Goal: Information Seeking & Learning: Learn about a topic

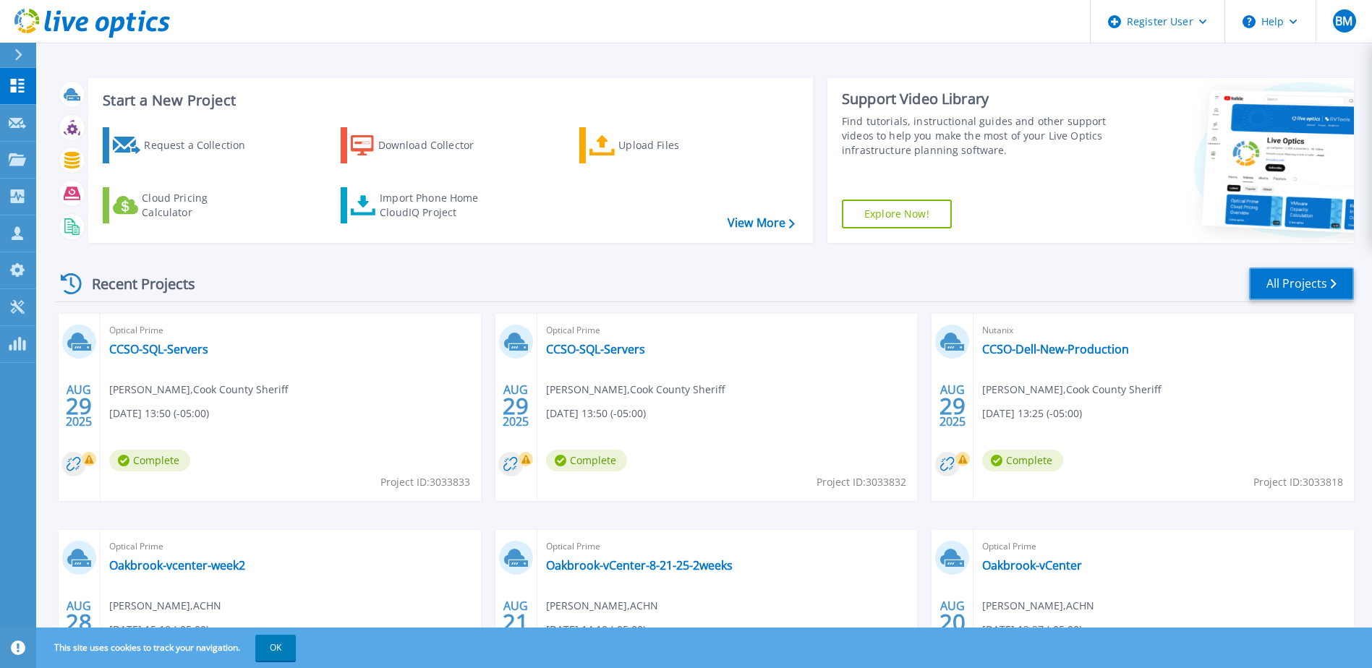
click at [1300, 286] on link "All Projects" at bounding box center [1301, 284] width 105 height 33
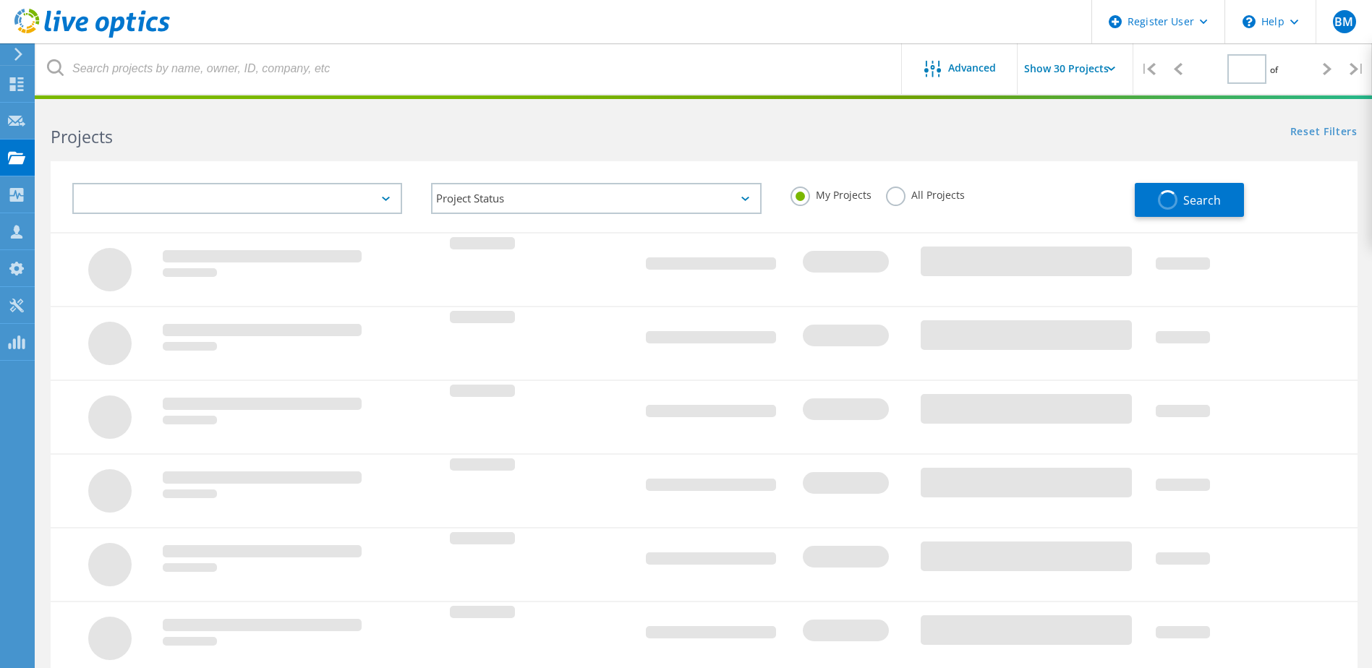
type input "1"
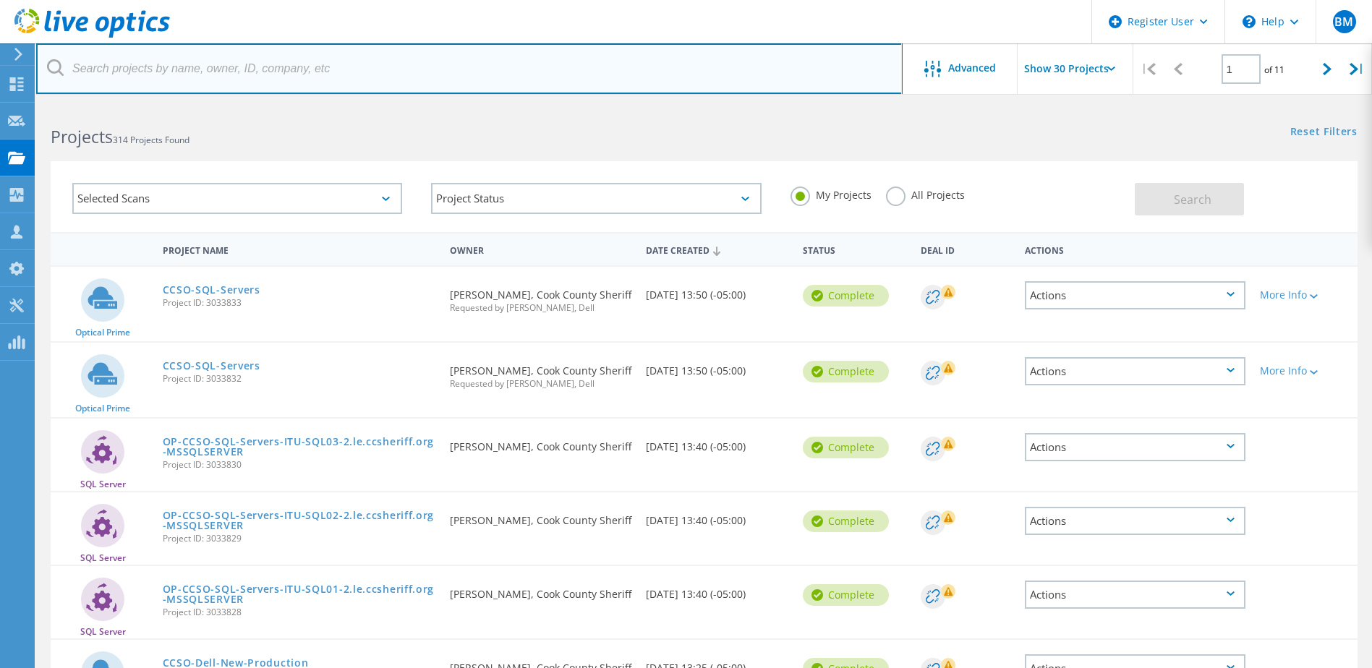
click at [307, 62] on input "text" at bounding box center [469, 68] width 866 height 51
paste input "[EMAIL_ADDRESS][DOMAIN_NAME]"
type input "rmoore@psd202.org"
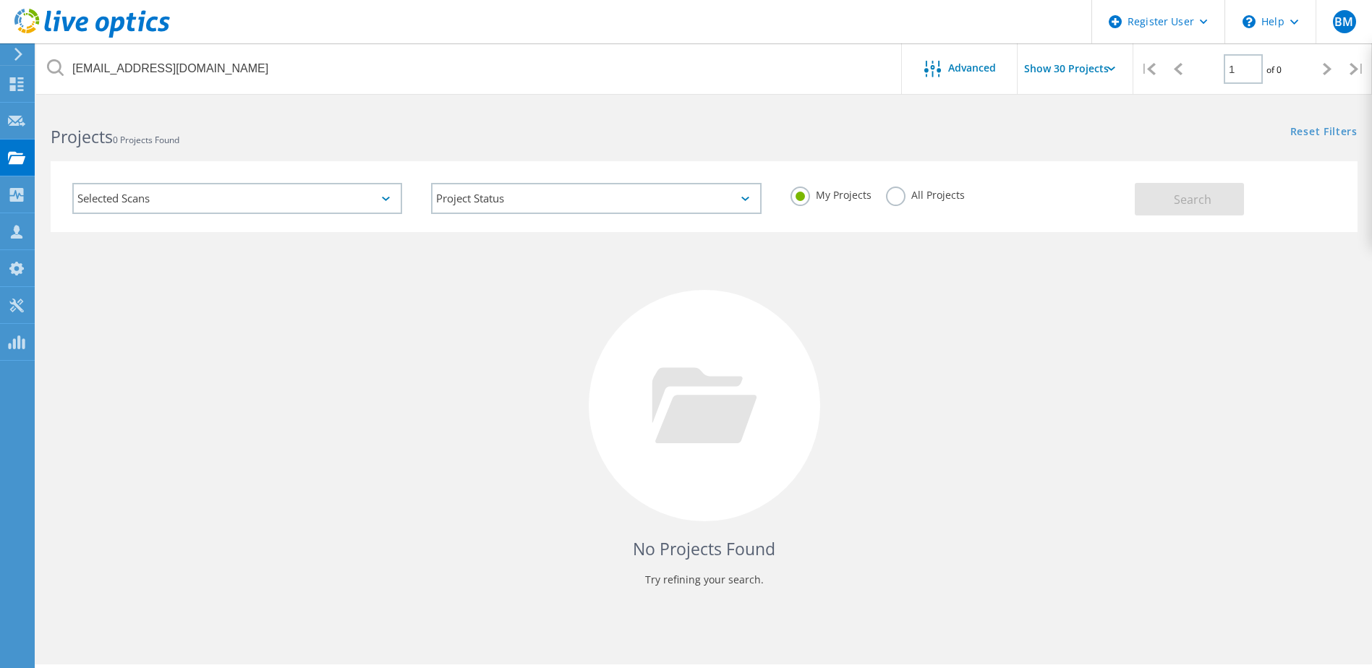
click at [892, 194] on label "All Projects" at bounding box center [925, 194] width 79 height 14
click at [0, 0] on input "All Projects" at bounding box center [0, 0] width 0 height 0
click at [1185, 189] on button "Search" at bounding box center [1189, 199] width 109 height 33
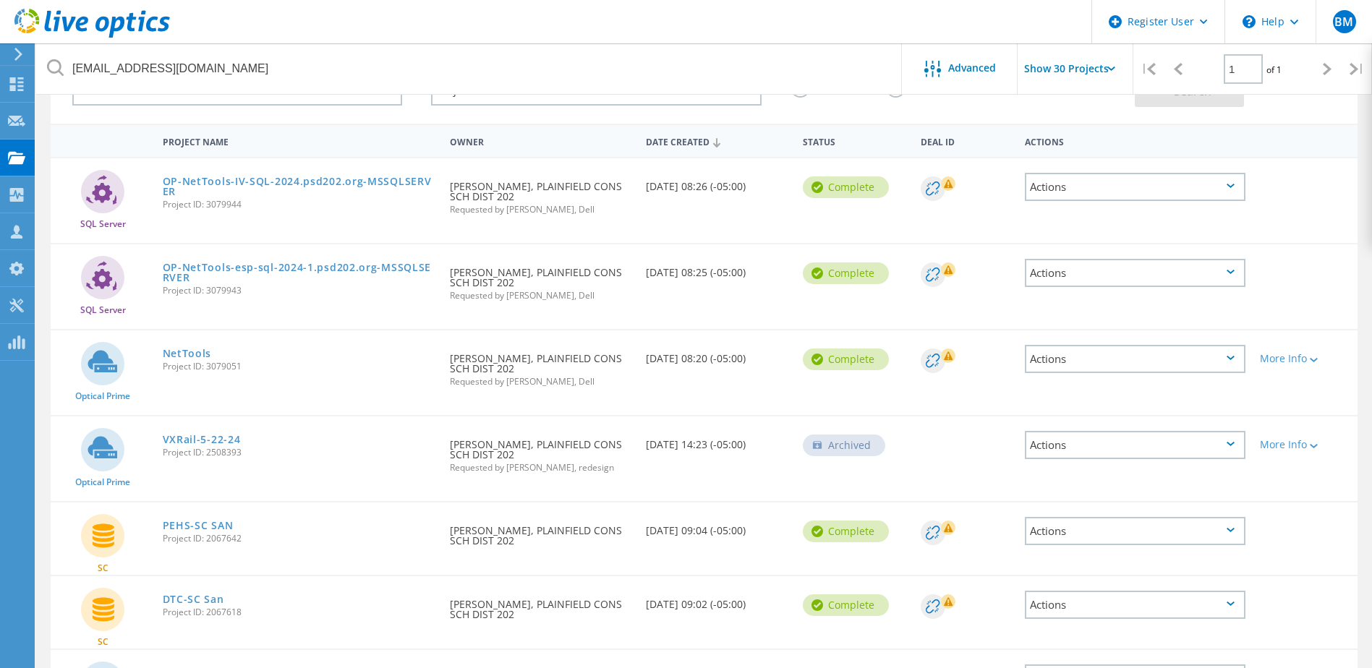
scroll to position [145, 0]
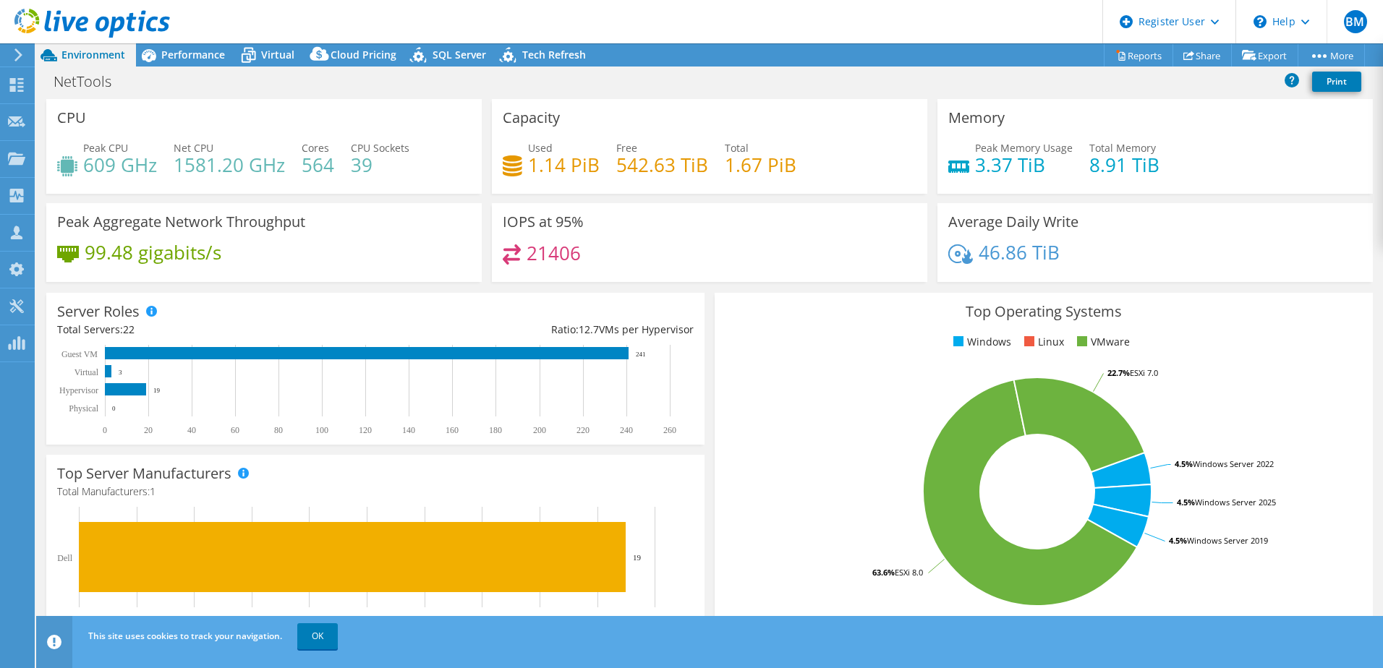
select select "USD"
click at [189, 55] on span "Performance" at bounding box center [193, 55] width 64 height 14
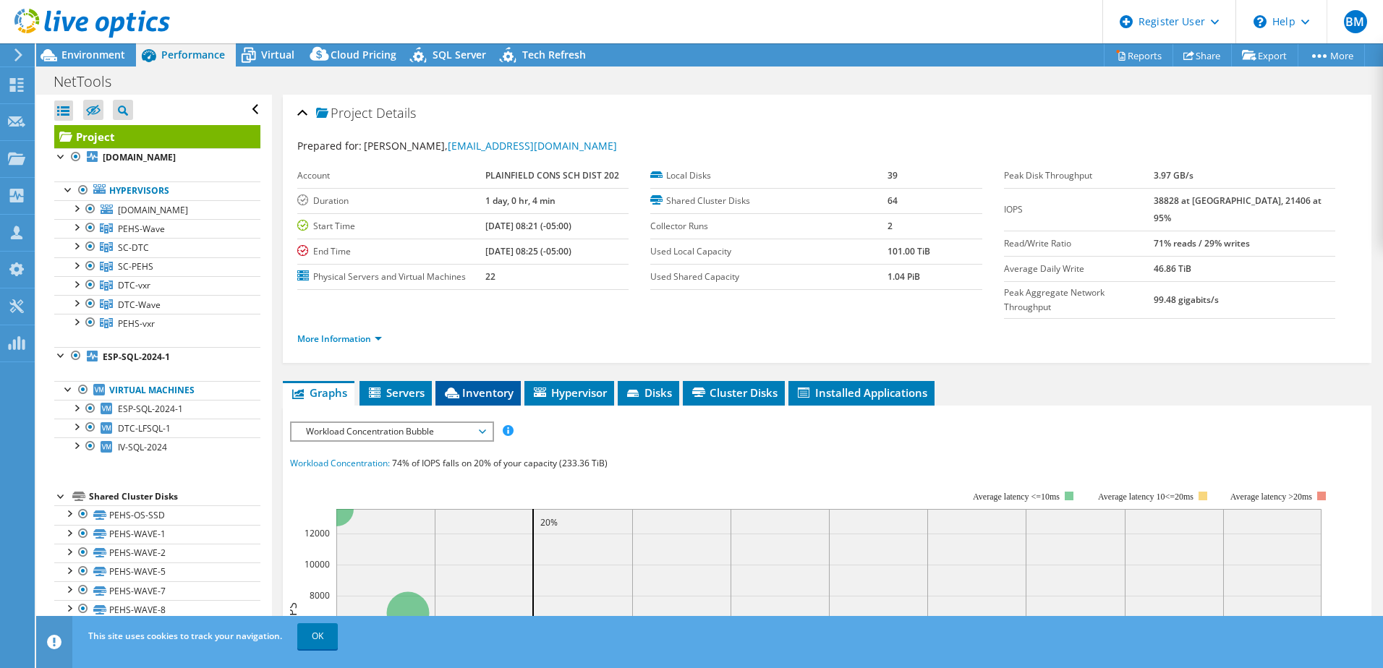
click at [494, 385] on span "Inventory" at bounding box center [478, 392] width 71 height 14
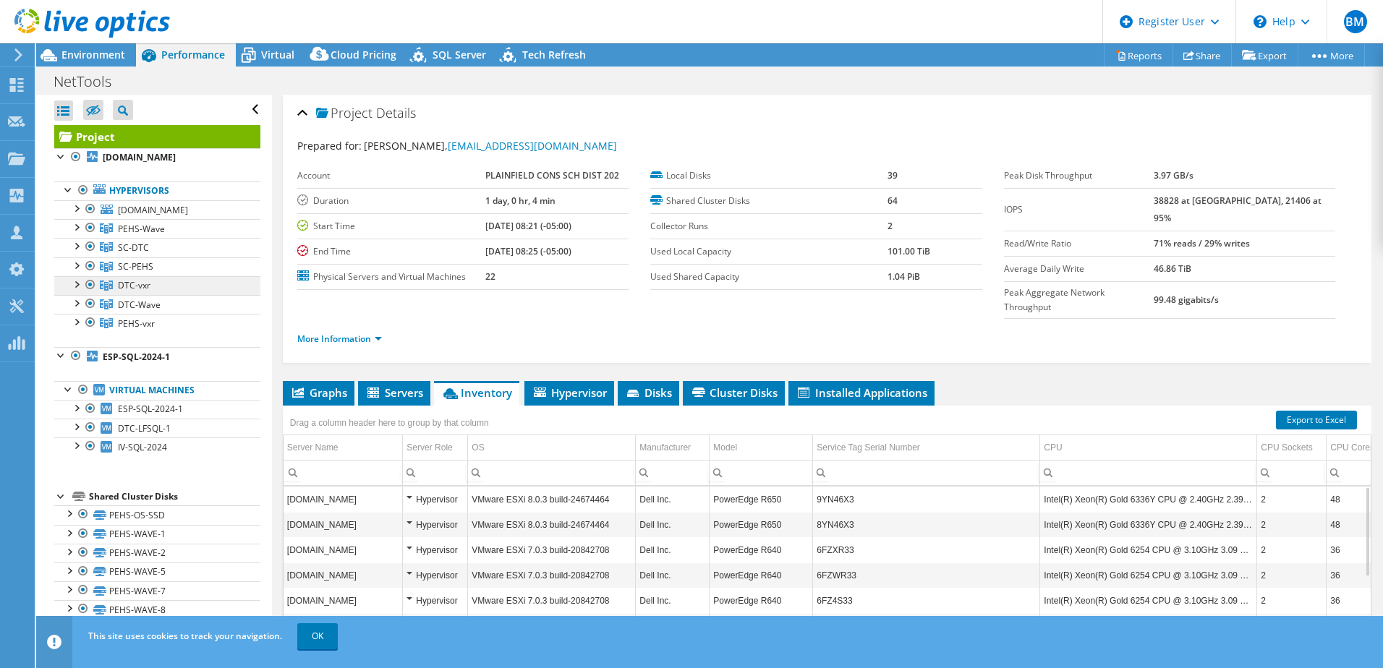
click at [179, 281] on link "DTC-vxr" at bounding box center [157, 285] width 206 height 19
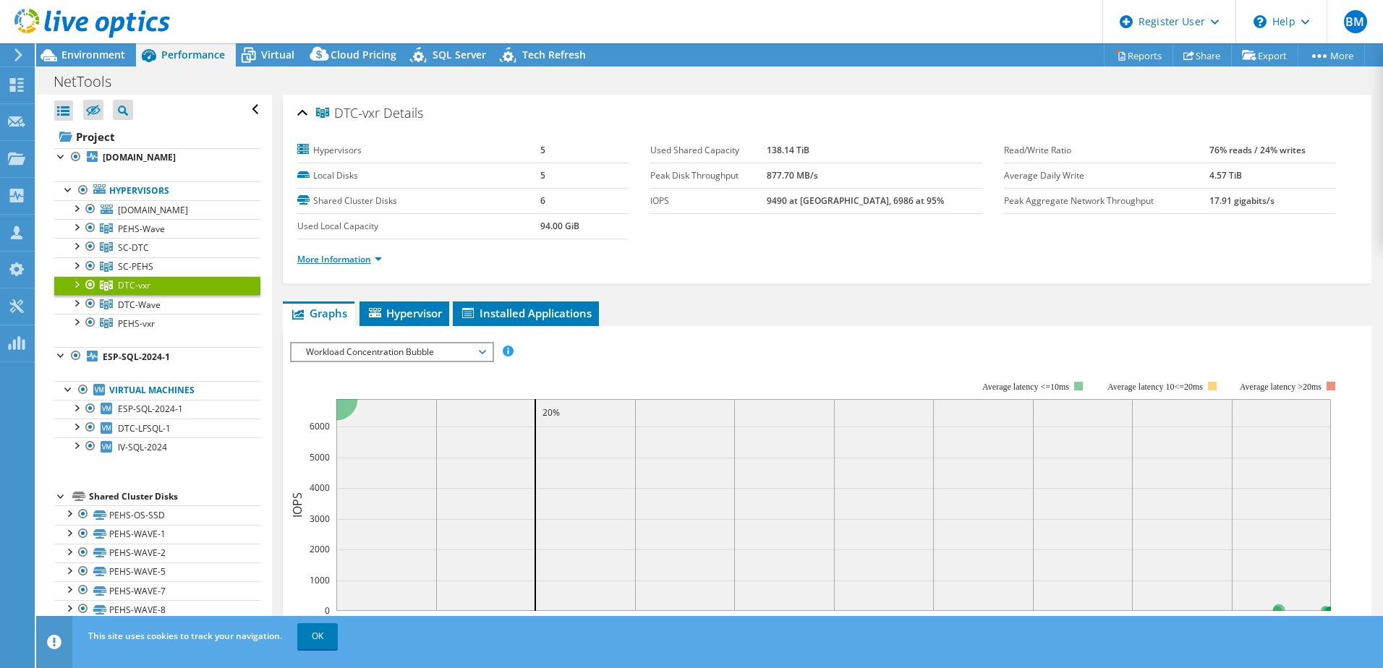
click at [362, 255] on link "More Information" at bounding box center [339, 259] width 85 height 12
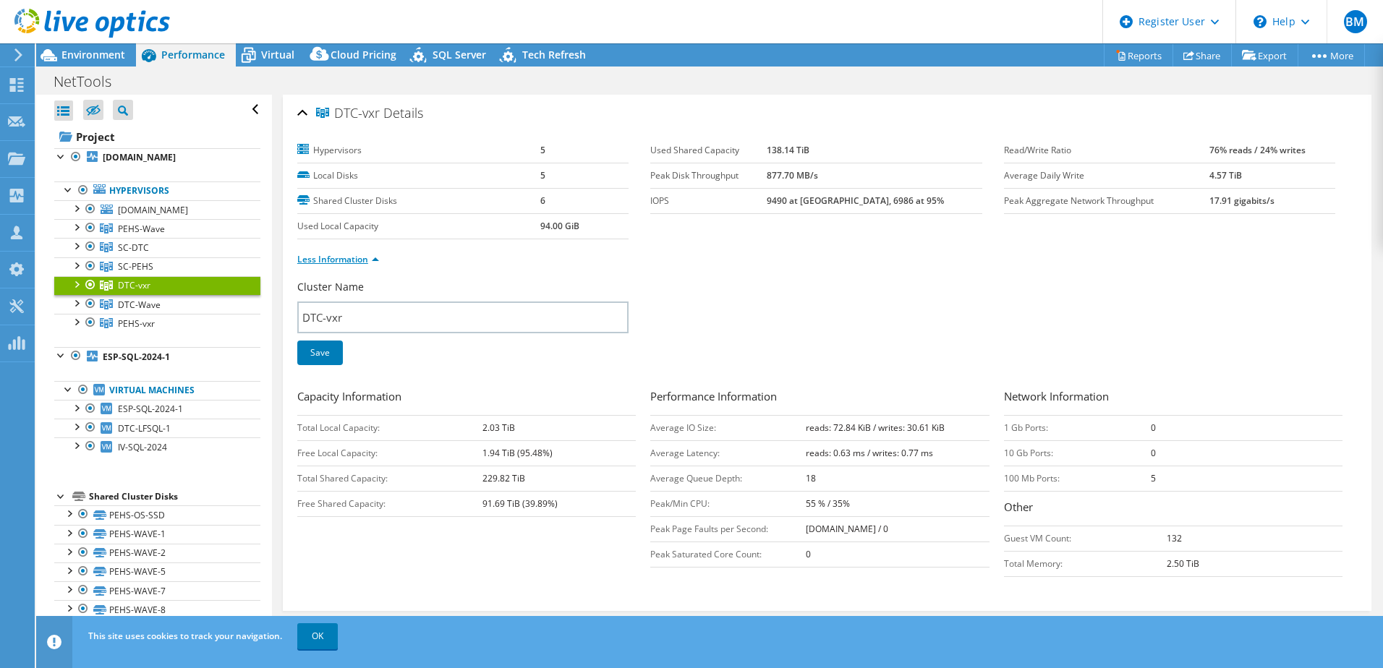
click at [363, 263] on link "Less Information" at bounding box center [338, 259] width 82 height 12
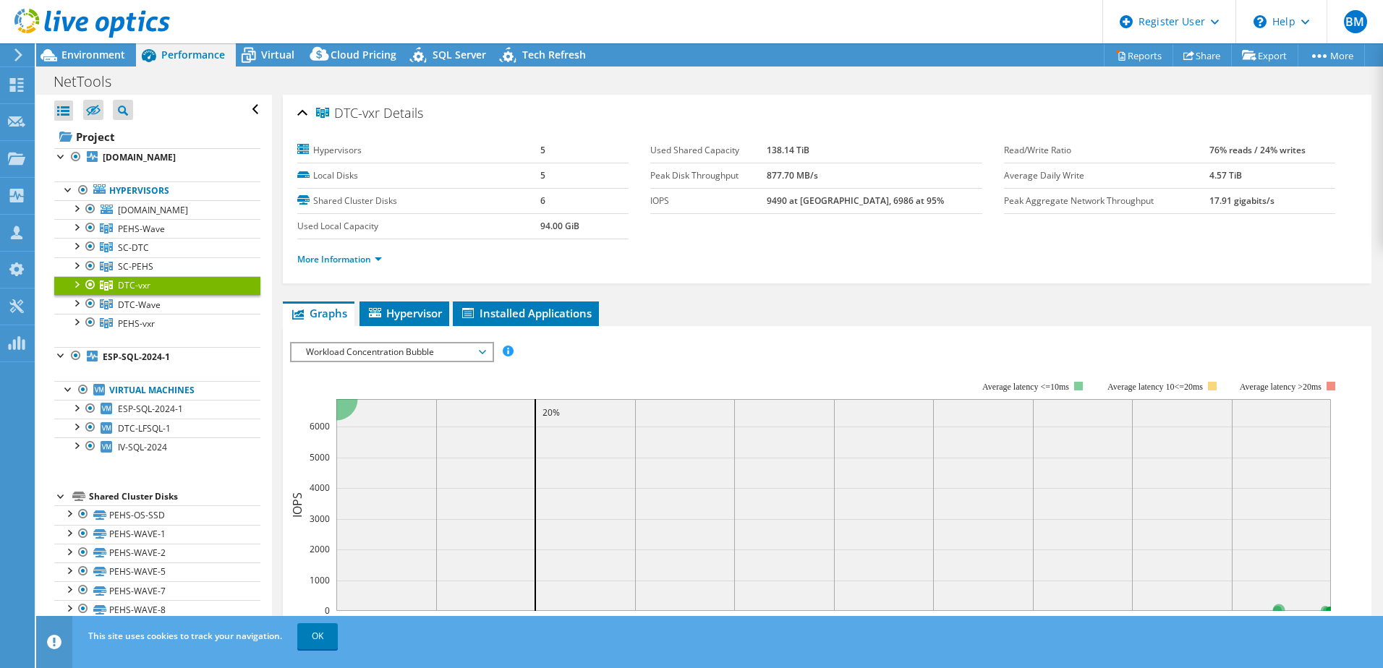
click at [74, 283] on div at bounding box center [76, 283] width 14 height 14
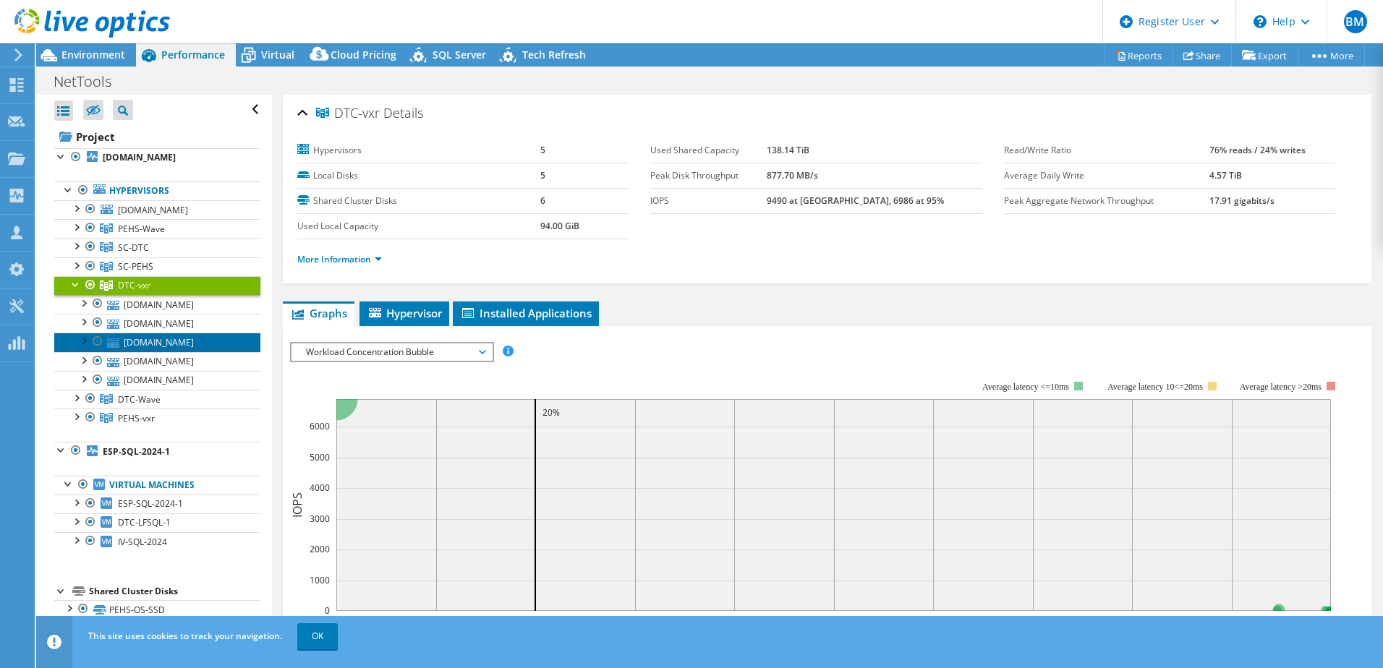
click at [185, 340] on link "dtc-vxr-1.psd202.org" at bounding box center [157, 342] width 206 height 19
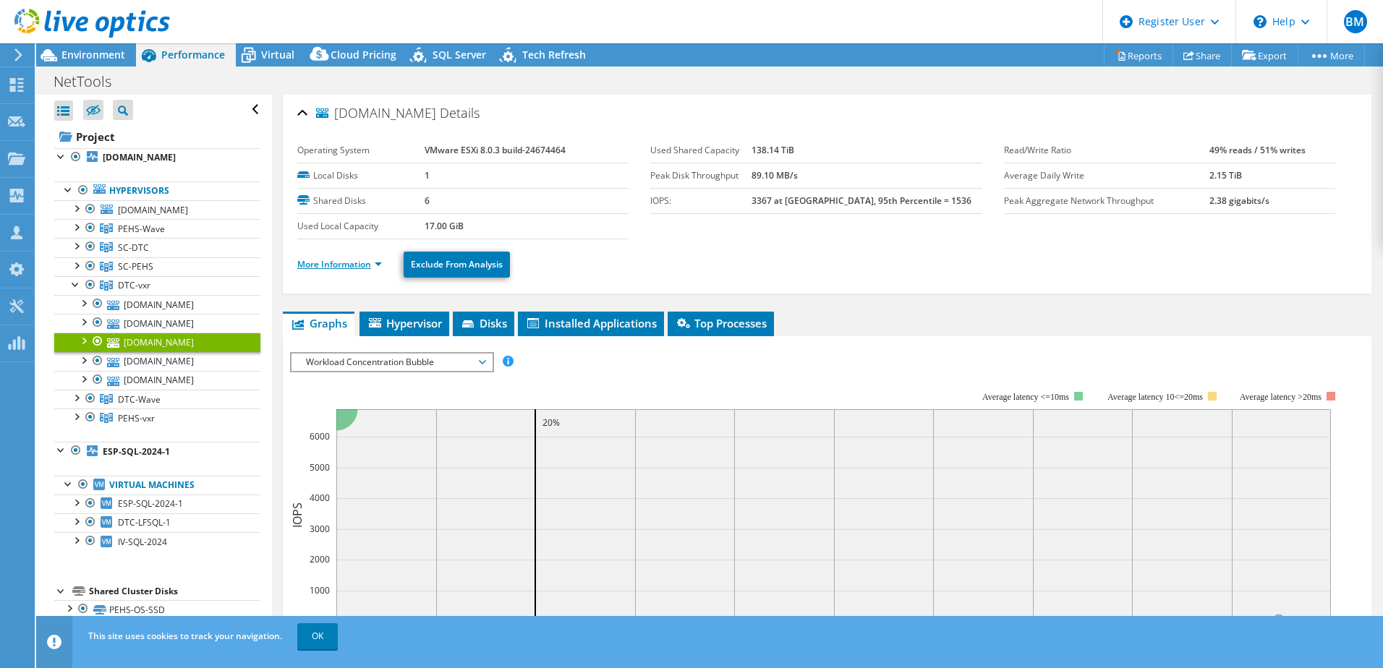
click at [371, 260] on link "More Information" at bounding box center [339, 264] width 85 height 12
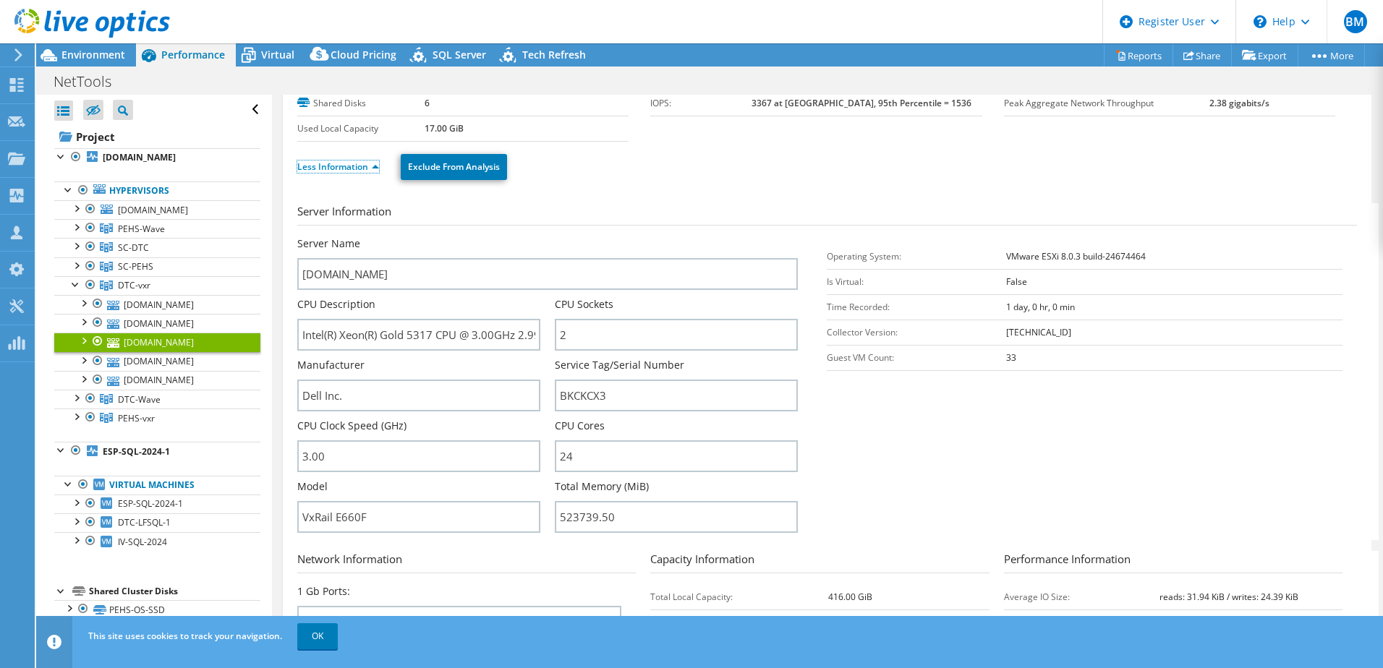
scroll to position [217, 0]
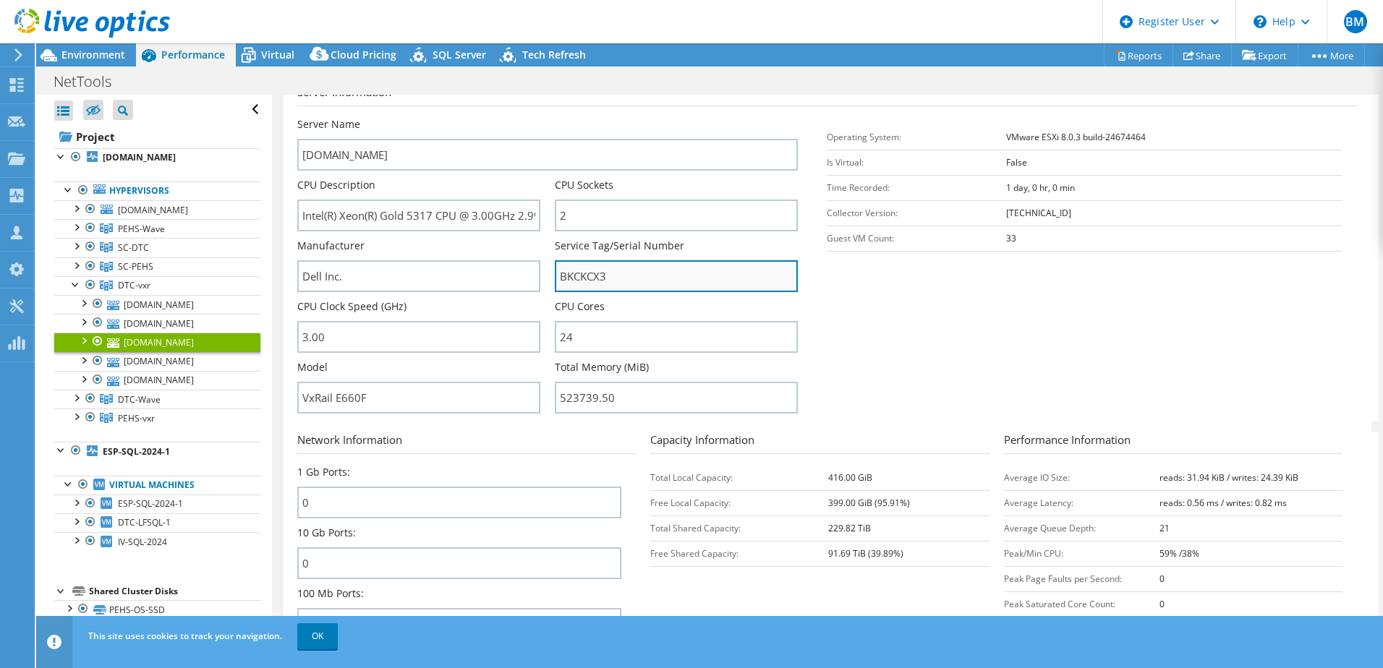
click at [579, 278] on input "BKCKCX3" at bounding box center [676, 276] width 243 height 32
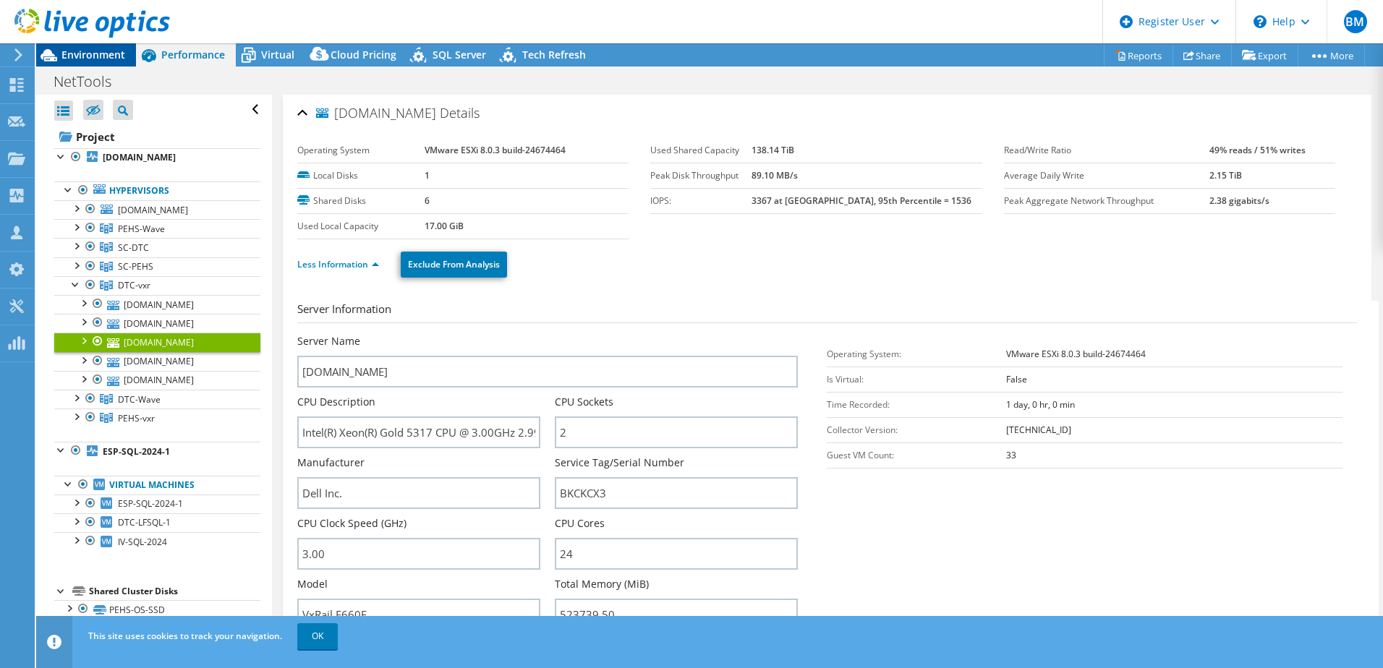
click at [103, 63] on div "Environment" at bounding box center [86, 54] width 100 height 23
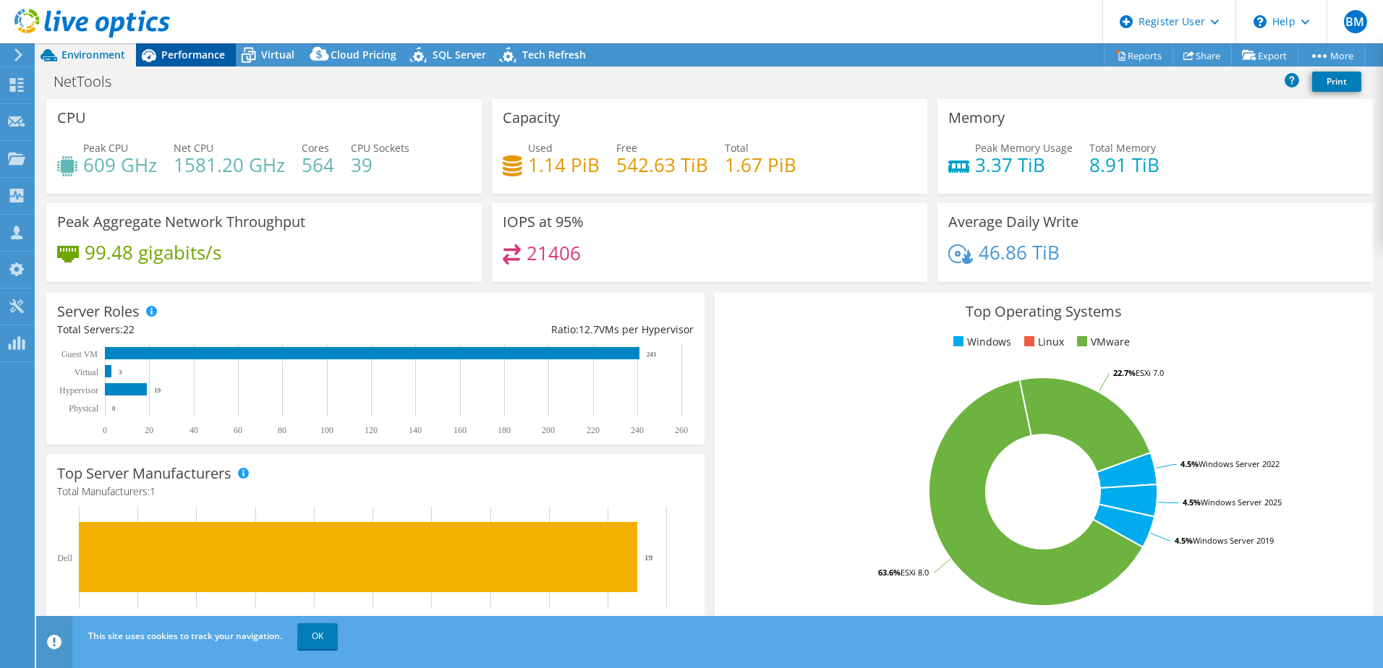
click at [205, 59] on span "Performance" at bounding box center [193, 55] width 64 height 14
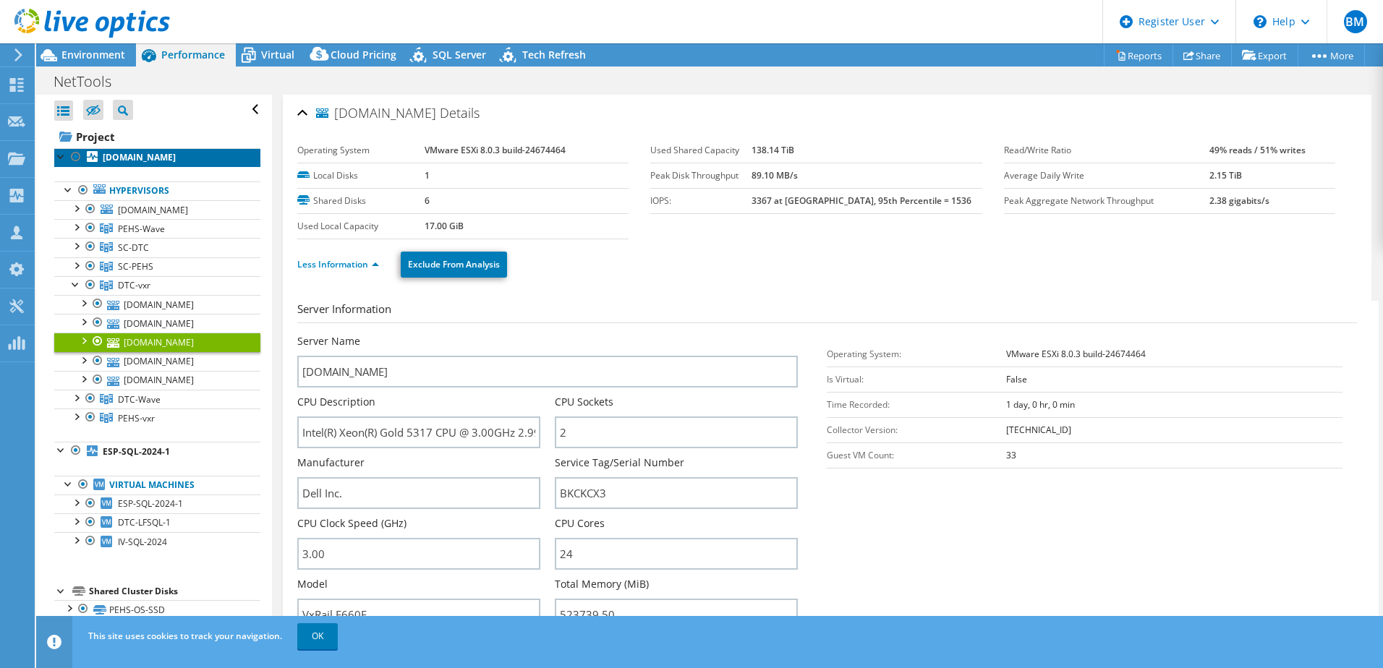
click at [164, 163] on b "pehs-esx-wave-1.psd202.org" at bounding box center [139, 157] width 73 height 12
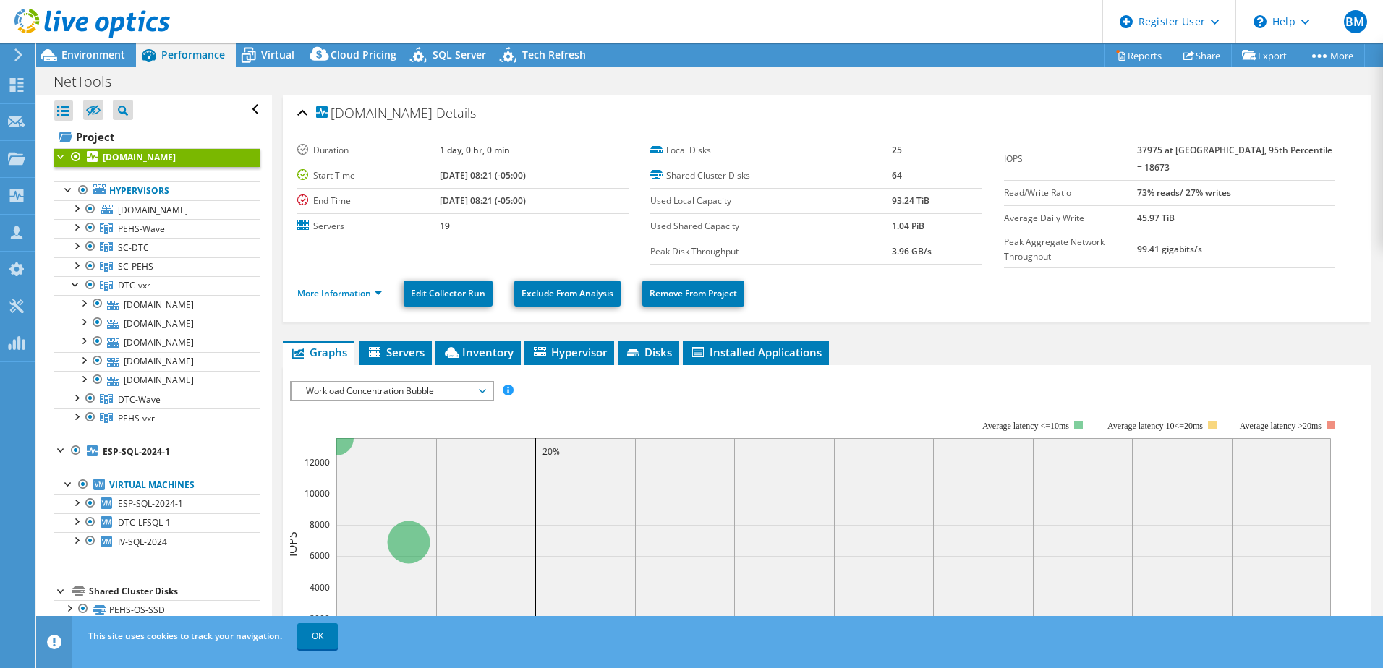
click at [432, 390] on span "Workload Concentration Bubble" at bounding box center [392, 391] width 186 height 17
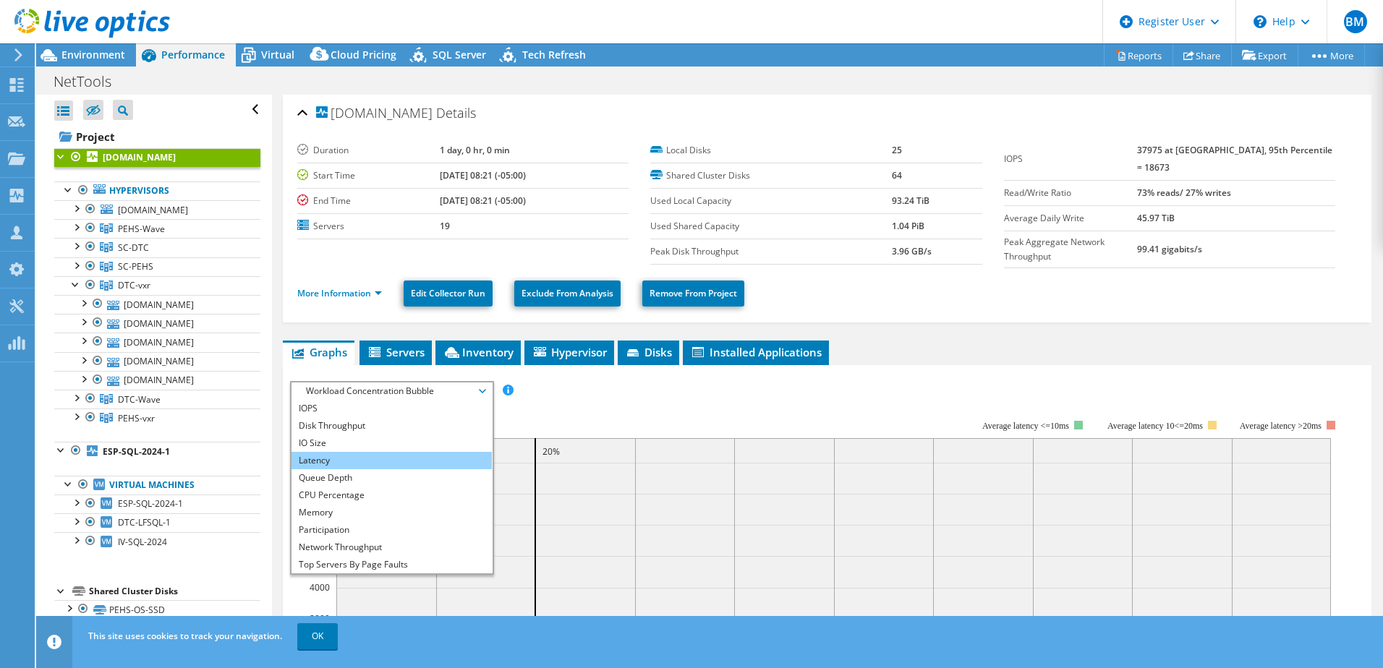
click at [329, 453] on li "Latency" at bounding box center [391, 460] width 200 height 17
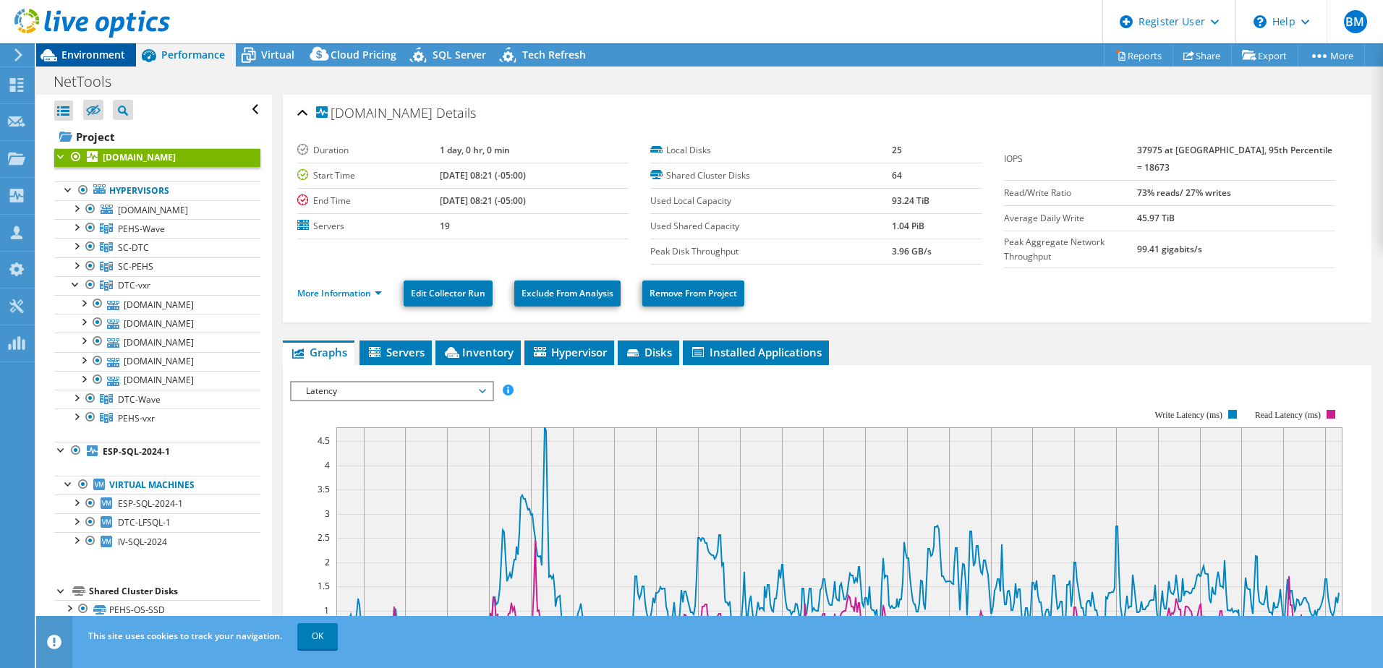
click at [113, 55] on span "Environment" at bounding box center [93, 55] width 64 height 14
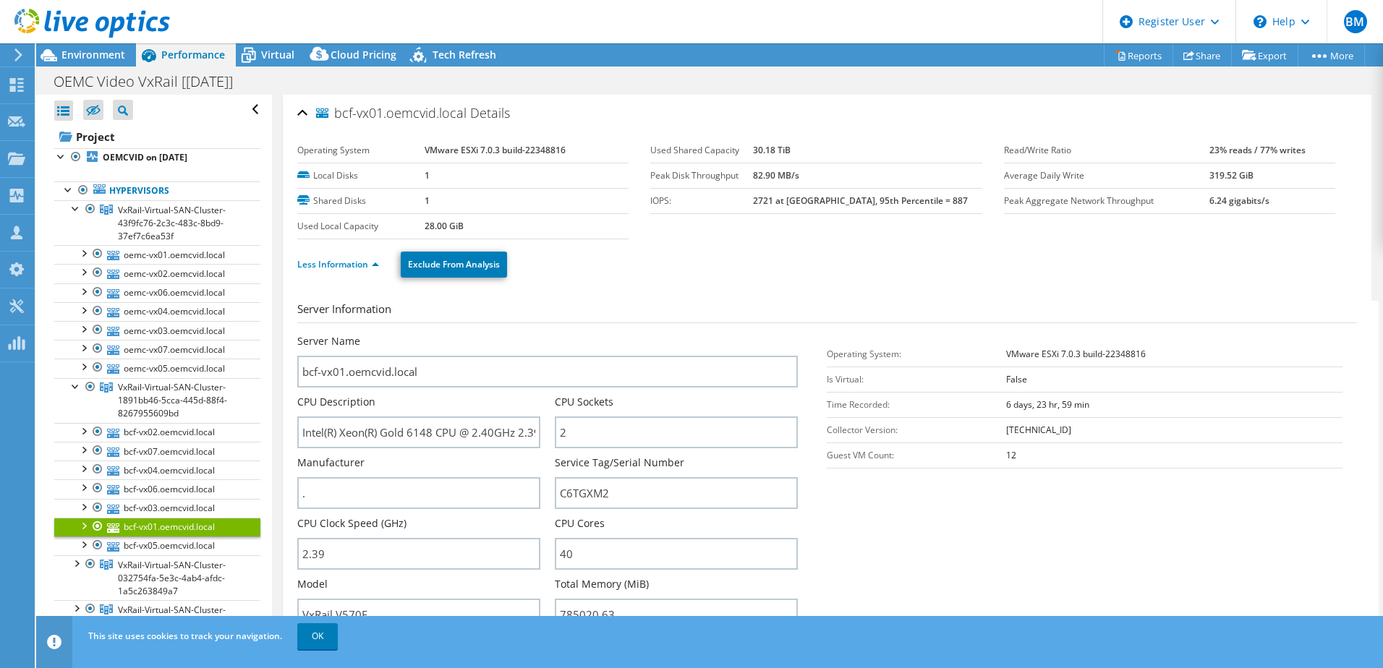
select select "USD"
